Goal: Check status: Check status

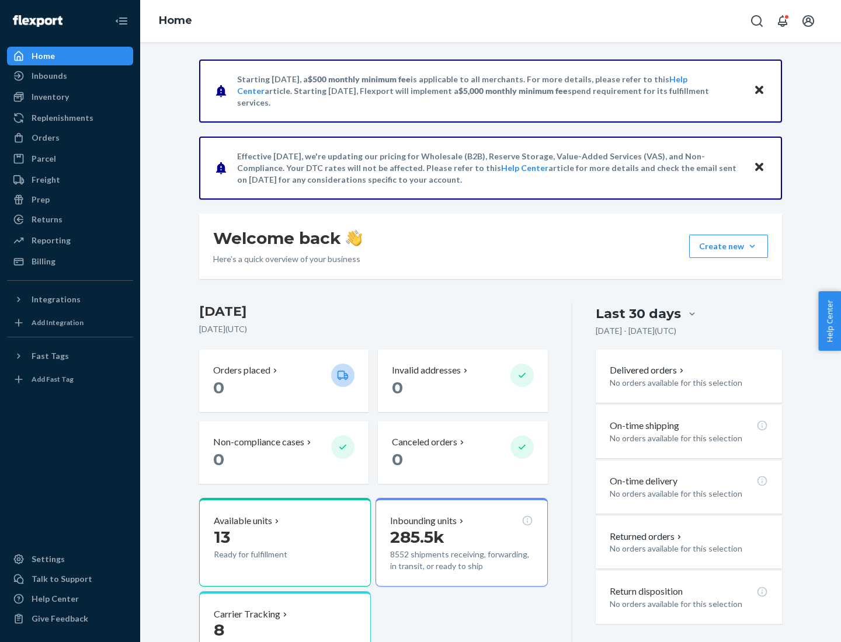
click at [752, 246] on button "Create new Create new inbound Create new order Create new product" at bounding box center [728, 246] width 79 height 23
click at [48, 76] on div "Inbounds" at bounding box center [50, 76] width 36 height 12
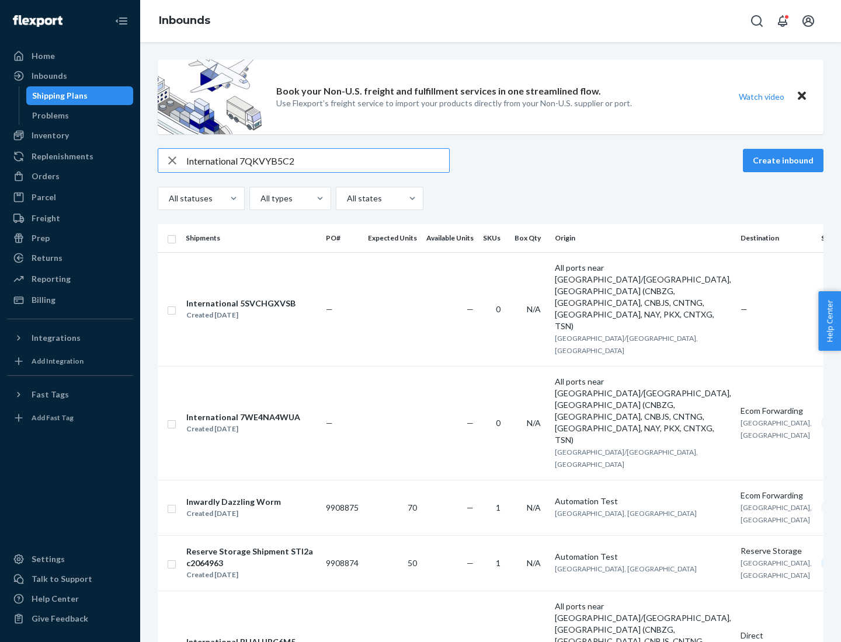
type input "International 7QKVYB5C29"
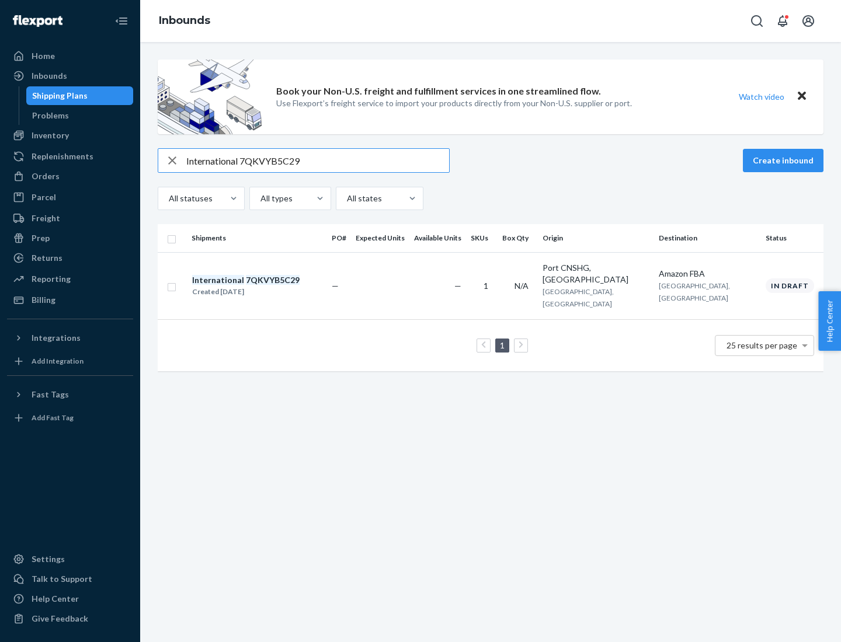
click at [266, 286] on div "Created [DATE]" at bounding box center [245, 292] width 107 height 12
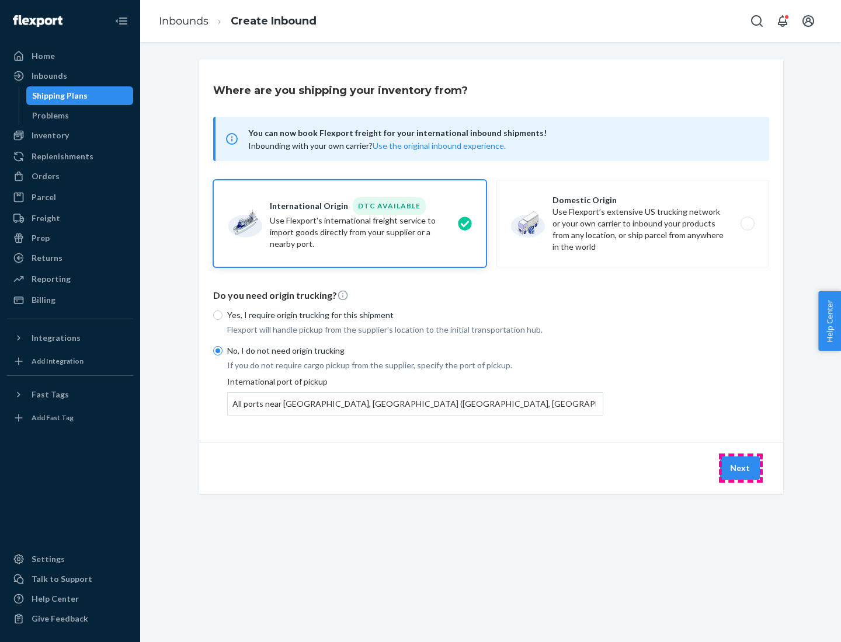
click at [740, 468] on button "Next" at bounding box center [740, 468] width 40 height 23
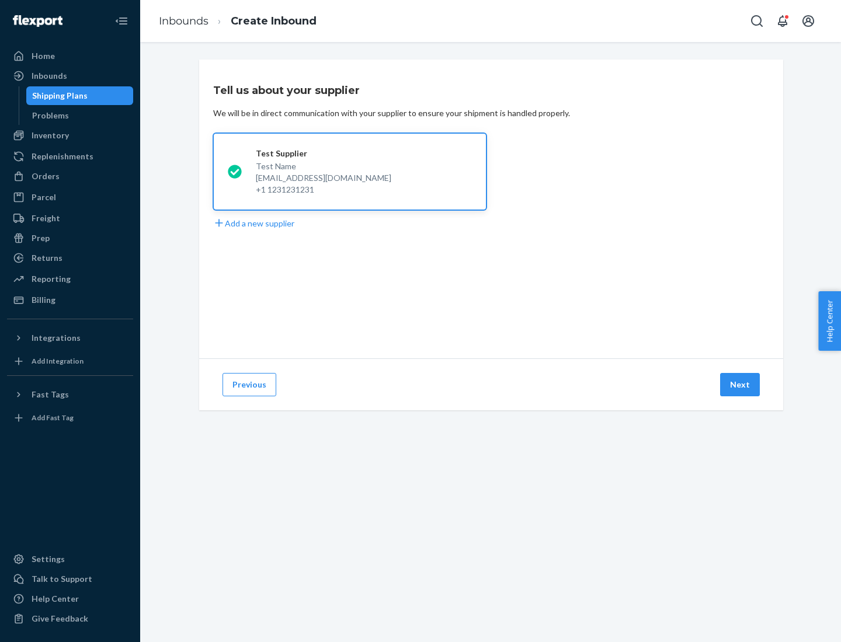
click at [740, 385] on button "Next" at bounding box center [740, 384] width 40 height 23
